Goal: Complete application form: Complete application form

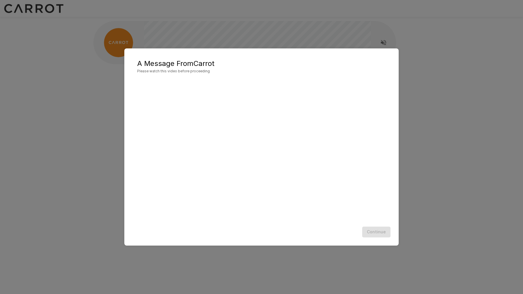
scroll to position [0, 0]
click at [307, 232] on div "Continue" at bounding box center [261, 231] width 262 height 15
click at [380, 233] on button "Continue" at bounding box center [376, 232] width 28 height 11
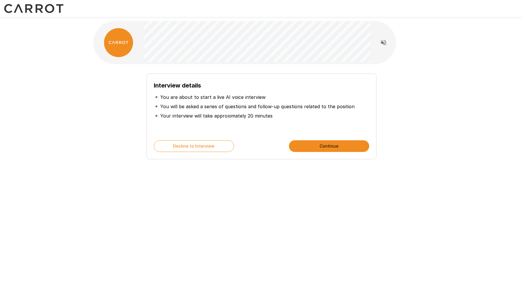
click at [299, 145] on button "Continue" at bounding box center [329, 146] width 80 height 12
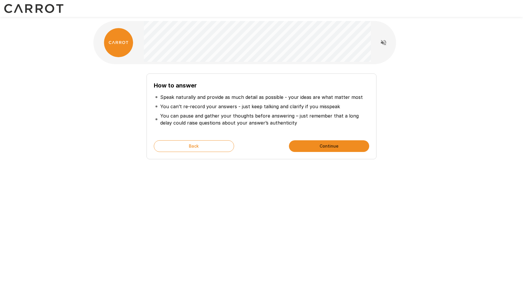
click at [305, 145] on button "Continue" at bounding box center [329, 146] width 80 height 12
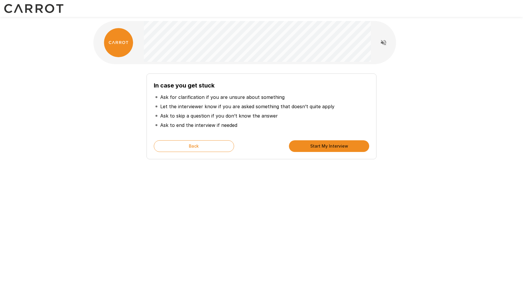
click at [305, 145] on button "Start My Interview" at bounding box center [329, 146] width 80 height 12
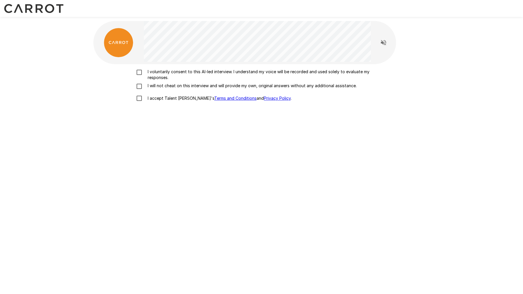
click at [153, 72] on p "I voluntarily consent to this AI-led interview. I understand my voice will be r…" at bounding box center [267, 75] width 244 height 12
click at [159, 86] on p "I will not cheat on this interview and will provide my own, original answers wi…" at bounding box center [250, 86] width 211 height 6
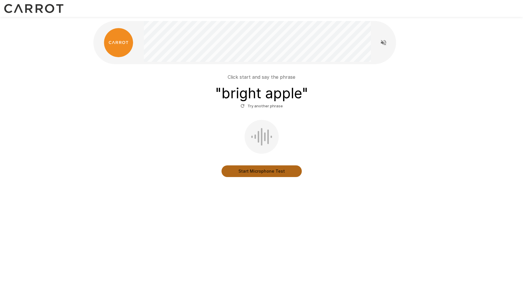
click at [263, 173] on button "Start Microphone Test" at bounding box center [261, 171] width 80 height 12
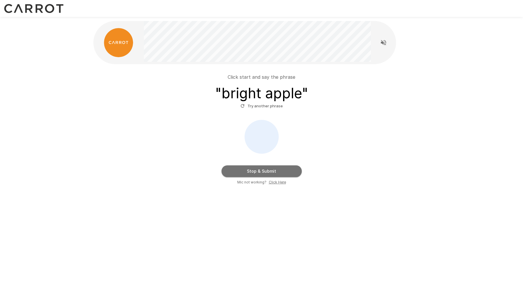
click at [263, 173] on button "Stop & Submit" at bounding box center [261, 171] width 80 height 12
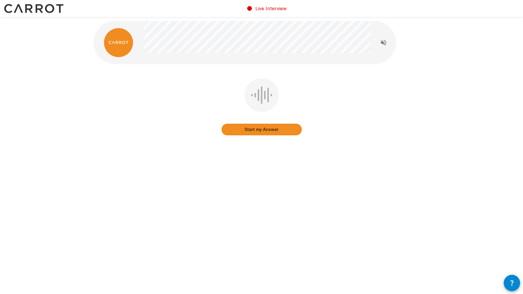
click at [260, 131] on button "Start my Answer" at bounding box center [261, 130] width 80 height 12
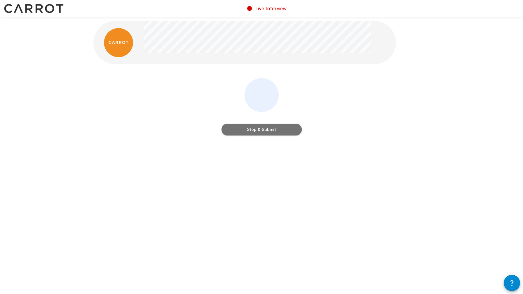
click at [260, 131] on button "Stop & Submit" at bounding box center [261, 130] width 80 height 12
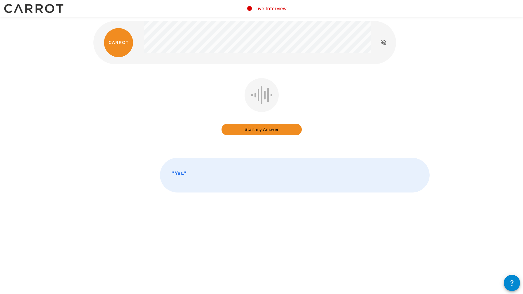
click at [260, 131] on button "Start my Answer" at bounding box center [261, 130] width 80 height 12
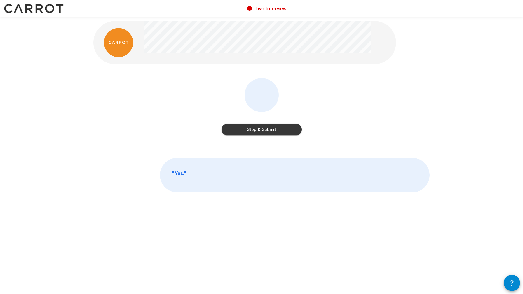
click at [260, 131] on button "Stop & Submit" at bounding box center [261, 130] width 80 height 12
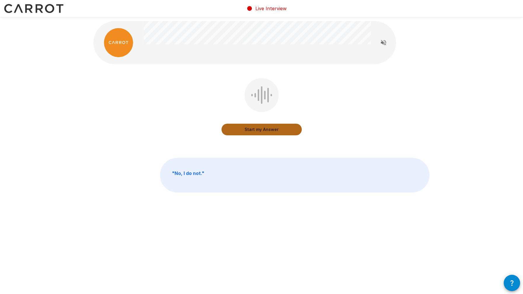
click at [260, 131] on button "Start my Answer" at bounding box center [261, 130] width 80 height 12
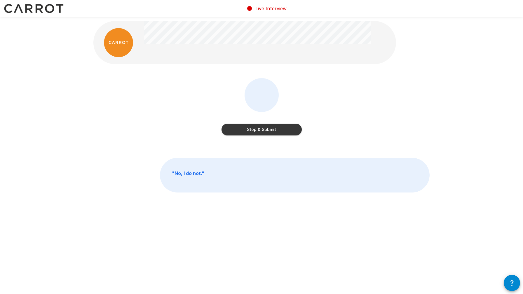
click at [260, 131] on button "Stop & Submit" at bounding box center [261, 130] width 80 height 12
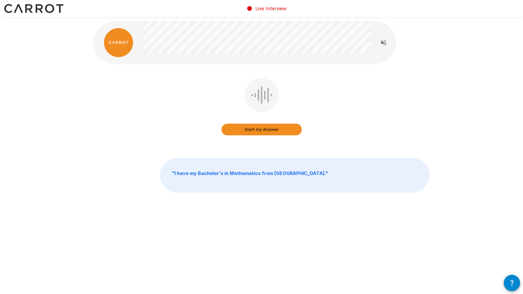
click at [279, 172] on b "" I have my Bachelor's in Mathematics from [GEOGRAPHIC_DATA]. "" at bounding box center [250, 173] width 156 height 6
click at [274, 136] on div "Start my Answer" at bounding box center [261, 107] width 80 height 59
click at [269, 129] on button "Start my Answer" at bounding box center [261, 130] width 80 height 12
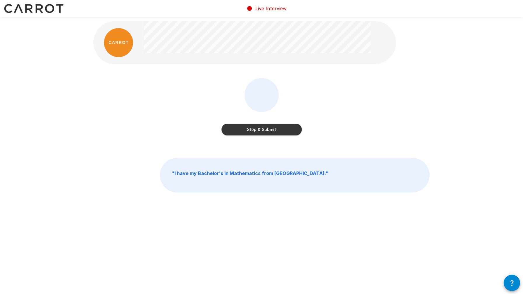
click at [269, 129] on button "Stop & Submit" at bounding box center [261, 130] width 80 height 12
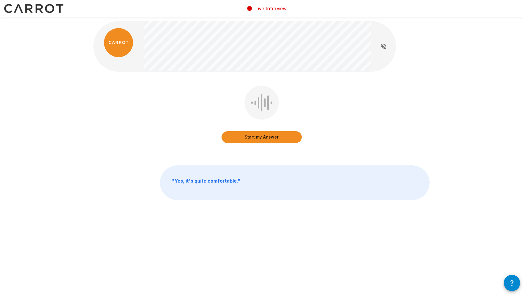
click at [263, 140] on button "Start my Answer" at bounding box center [261, 137] width 80 height 12
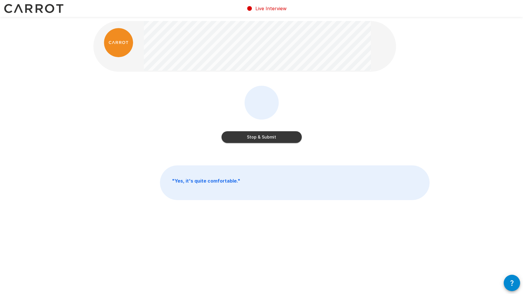
click at [278, 139] on button "Stop & Submit" at bounding box center [261, 137] width 80 height 12
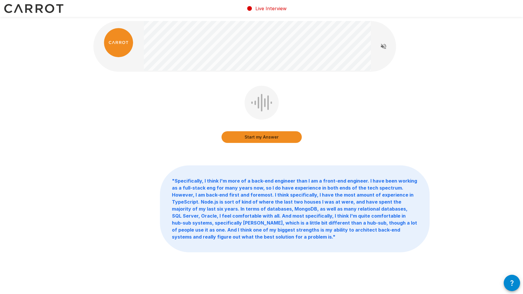
click at [278, 139] on button "Start my Answer" at bounding box center [261, 137] width 80 height 12
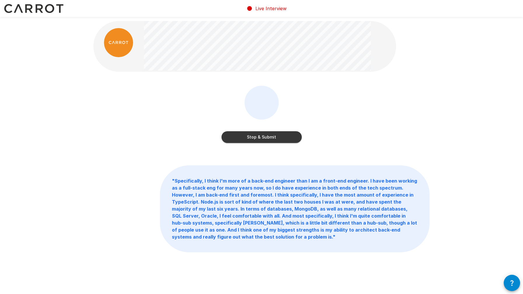
click at [274, 139] on button "Stop & Submit" at bounding box center [261, 137] width 80 height 12
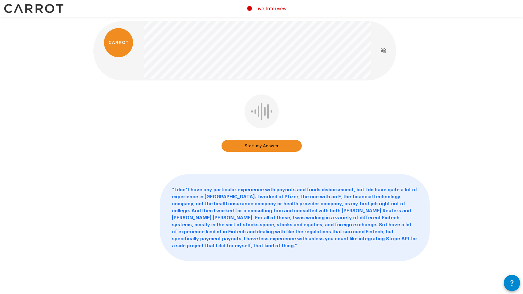
click at [267, 150] on button "Start my Answer" at bounding box center [261, 146] width 80 height 12
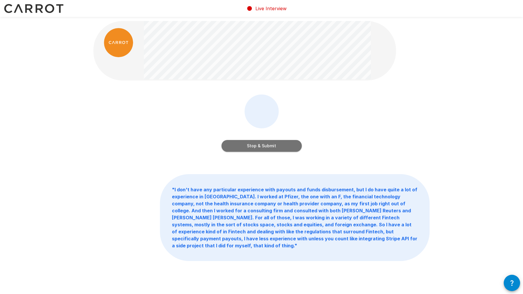
click at [277, 148] on button "Stop & Submit" at bounding box center [261, 146] width 80 height 12
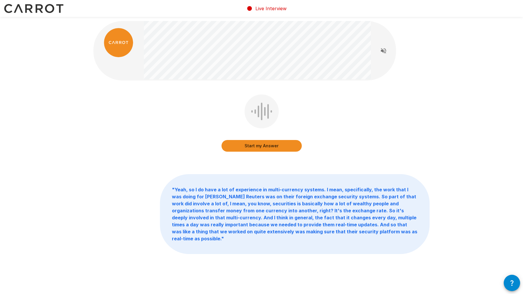
click at [276, 143] on button "Start my Answer" at bounding box center [261, 146] width 80 height 12
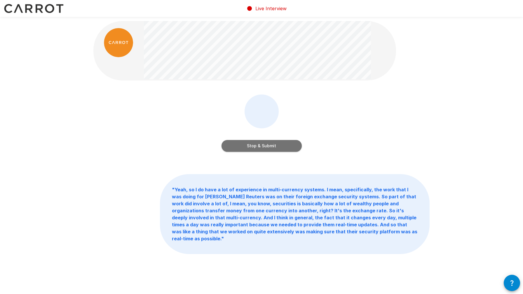
click at [276, 143] on button "Stop & Submit" at bounding box center [261, 146] width 80 height 12
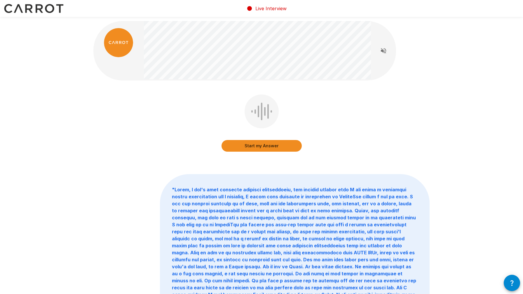
click at [234, 145] on button "Start my Answer" at bounding box center [261, 146] width 80 height 12
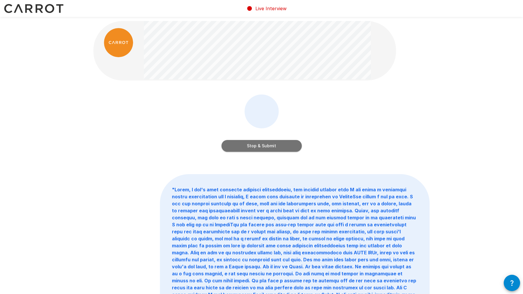
click at [241, 143] on button "Stop & Submit" at bounding box center [261, 146] width 80 height 12
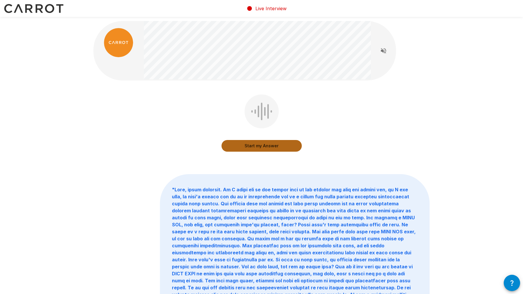
click at [247, 148] on button "Start my Answer" at bounding box center [261, 146] width 80 height 12
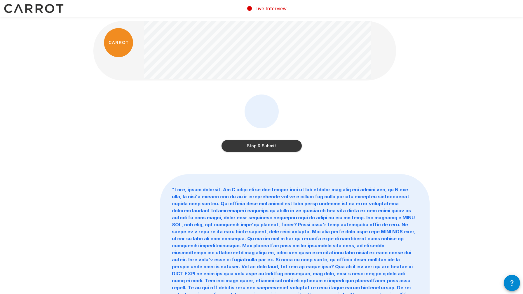
click at [234, 150] on button "Stop & Submit" at bounding box center [261, 146] width 80 height 12
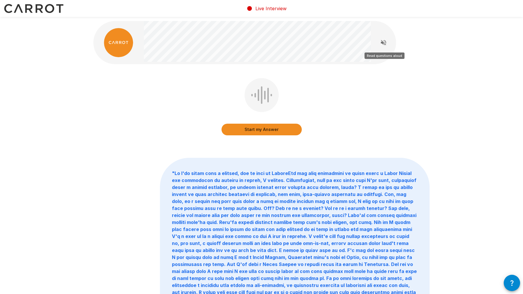
click at [381, 43] on icon "Read questions aloud" at bounding box center [383, 42] width 7 height 7
click at [384, 44] on icon "Stop reading questions aloud" at bounding box center [383, 42] width 7 height 7
click at [256, 131] on button "Start my Answer" at bounding box center [261, 130] width 80 height 12
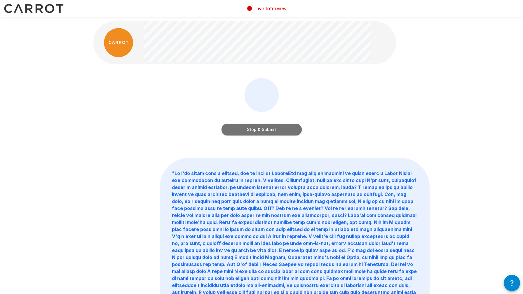
click at [256, 131] on button "Stop & Submit" at bounding box center [261, 130] width 80 height 12
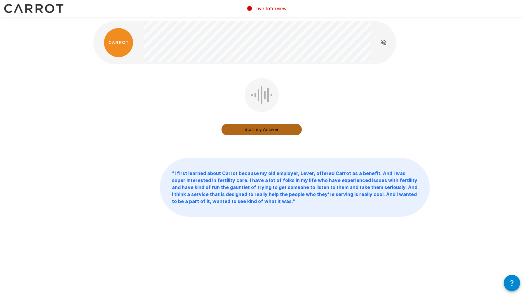
click at [256, 131] on button "Start my Answer" at bounding box center [261, 130] width 80 height 12
click at [255, 127] on button "Stop & Submit" at bounding box center [261, 130] width 80 height 12
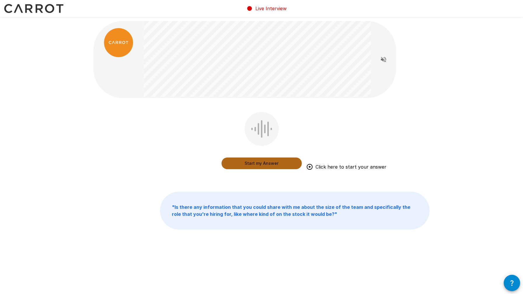
click at [249, 160] on button "Start my Answer" at bounding box center [261, 163] width 80 height 12
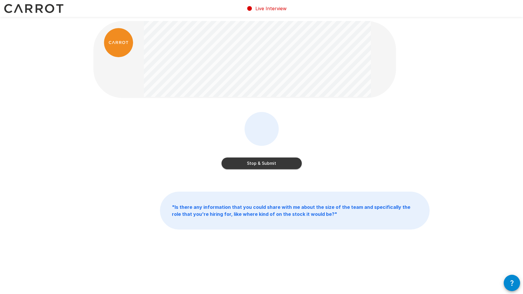
click at [244, 168] on button "Stop & Submit" at bounding box center [261, 163] width 80 height 12
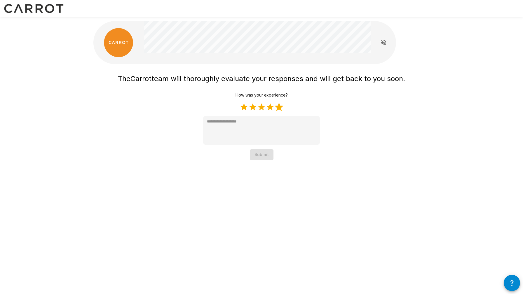
click at [281, 108] on label "5 Stars" at bounding box center [278, 107] width 9 height 9
type textarea "*"
click at [267, 157] on button "Submit" at bounding box center [262, 154] width 24 height 11
